Goal: Task Accomplishment & Management: Manage account settings

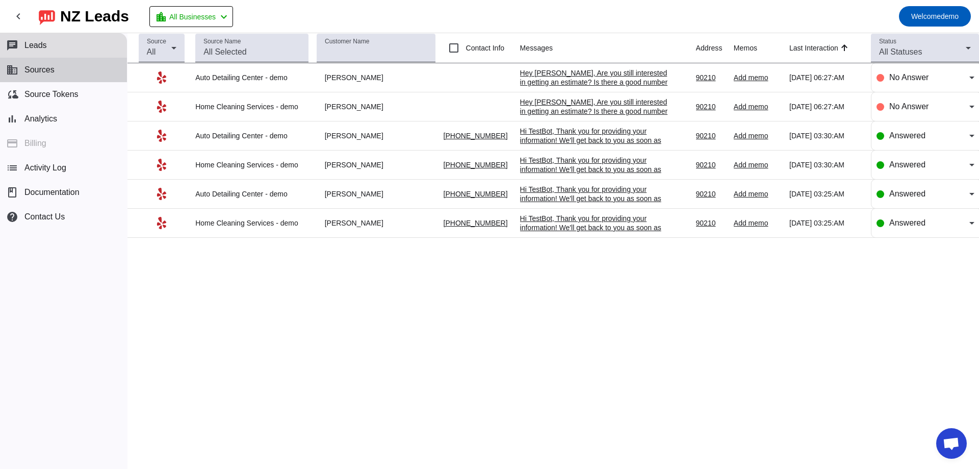
click at [92, 77] on button "business Sources" at bounding box center [63, 70] width 127 height 24
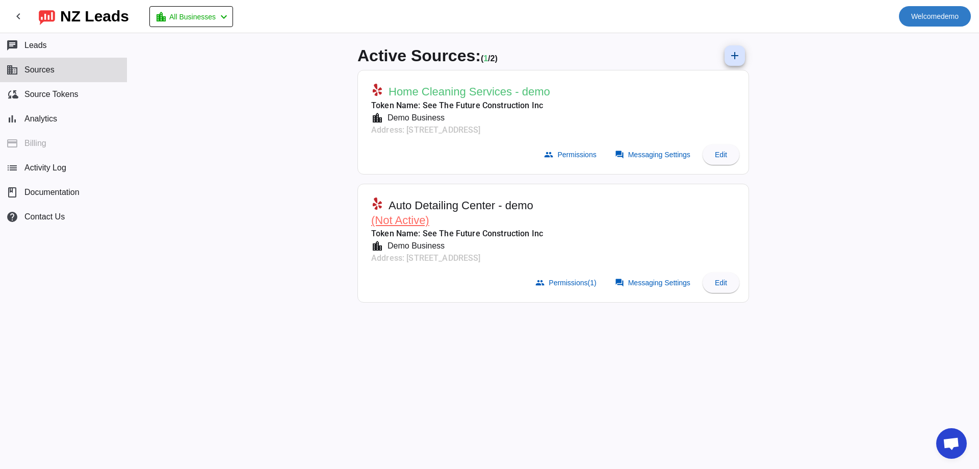
click at [948, 17] on span "Welcome demo" at bounding box center [934, 16] width 47 height 14
click at [212, 18] on div at bounding box center [489, 234] width 979 height 469
click at [187, 27] on mat-toolbar-row "chevron_left [GEOGRAPHIC_DATA] Leads location_city All Businesses chevron_left …" at bounding box center [489, 16] width 979 height 33
click at [210, 24] on span at bounding box center [191, 17] width 83 height 20
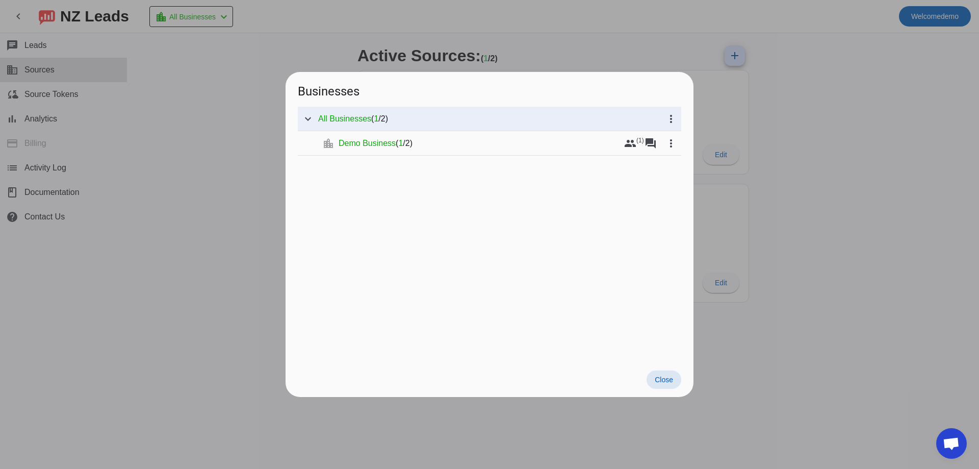
click at [479, 69] on div at bounding box center [489, 234] width 979 height 469
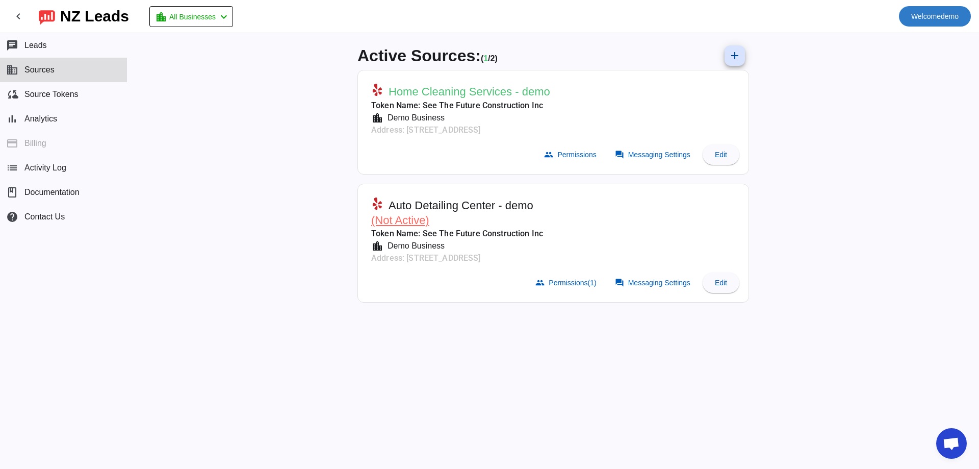
click at [942, 15] on span "Welcome demo" at bounding box center [934, 16] width 47 height 14
click at [934, 48] on button "Logout" at bounding box center [942, 43] width 57 height 24
